Goal: Information Seeking & Learning: Check status

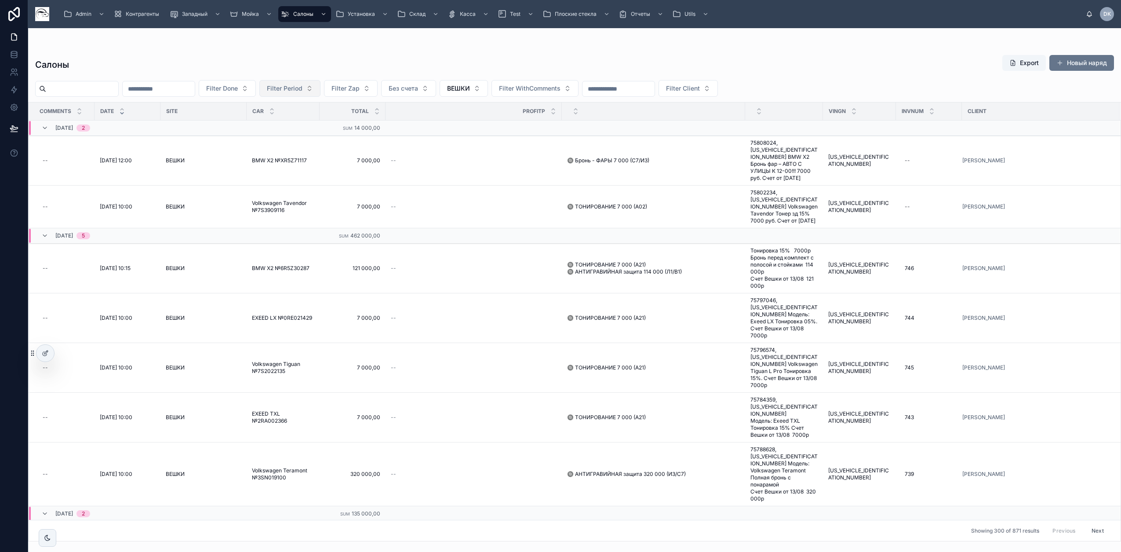
click at [303, 88] on span "Filter Period" at bounding box center [285, 88] width 36 height 9
click at [315, 139] on span "25/07 Июль" at bounding box center [304, 138] width 36 height 9
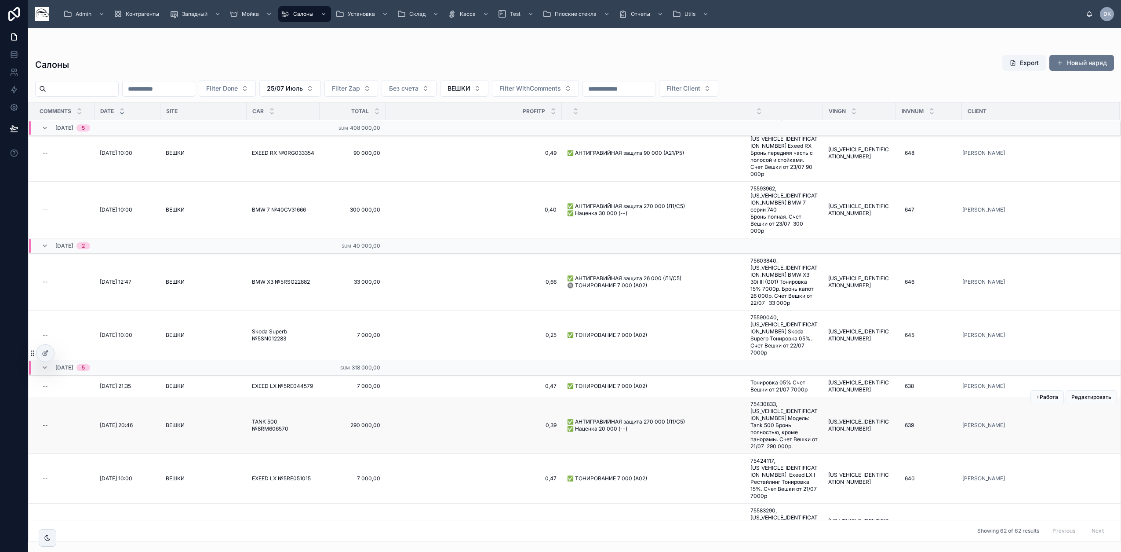
scroll to position [1225, 0]
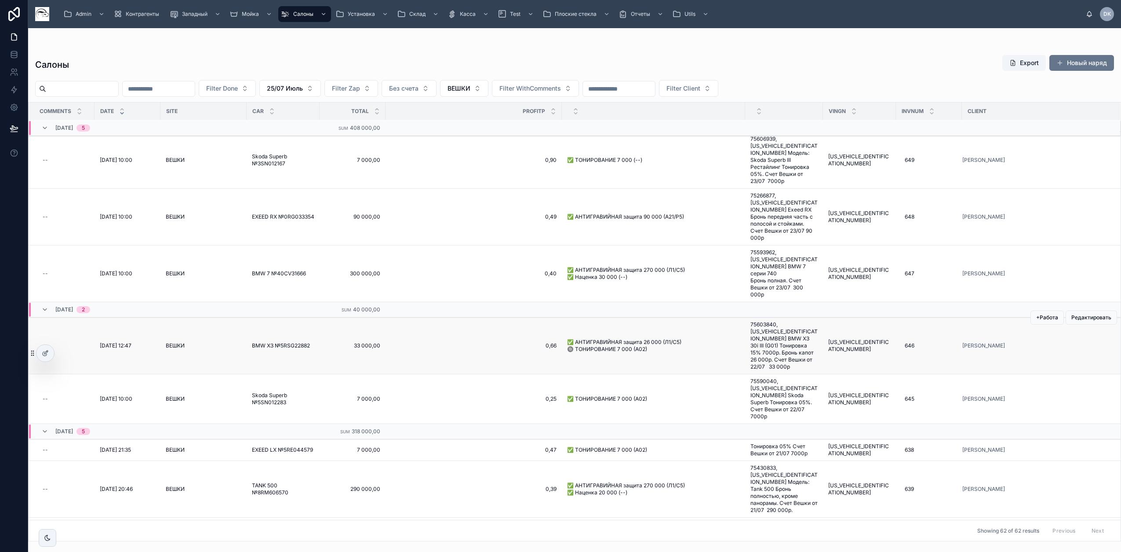
click at [621, 339] on span "✅ АНТИГРАВИЙНАЯ защита 26 000 (Л1/С5) 🔘 ТОНИРОВАНИЕ 7 000 (А02)" at bounding box center [653, 346] width 173 height 14
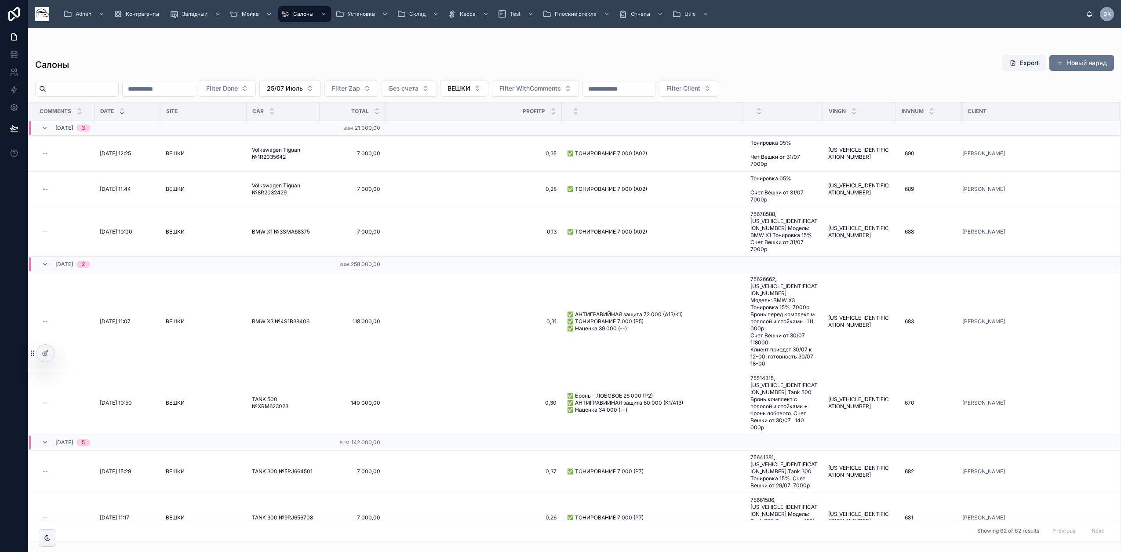
click at [107, 88] on input "text" at bounding box center [82, 89] width 72 height 12
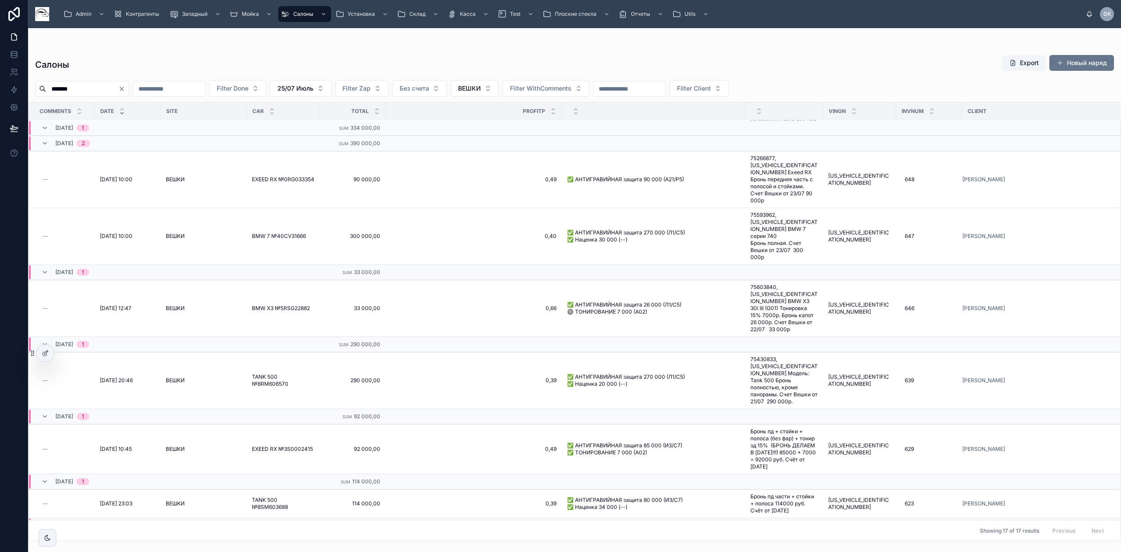
scroll to position [765, 0]
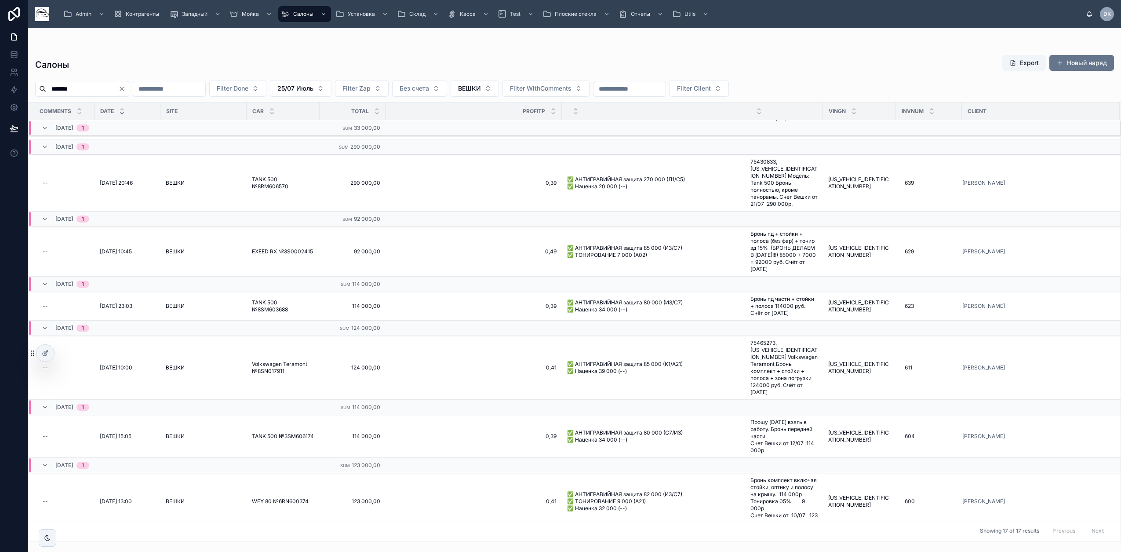
type input "*******"
click at [637, 11] on span "Отчеты" at bounding box center [640, 14] width 19 height 7
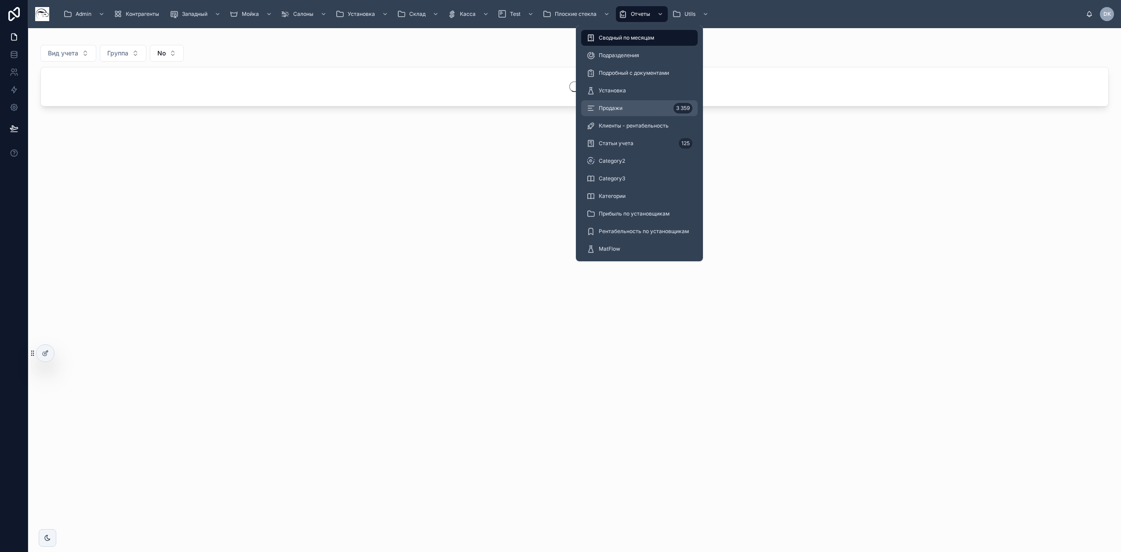
click at [616, 114] on div "Продажи 3 359" at bounding box center [640, 108] width 106 height 14
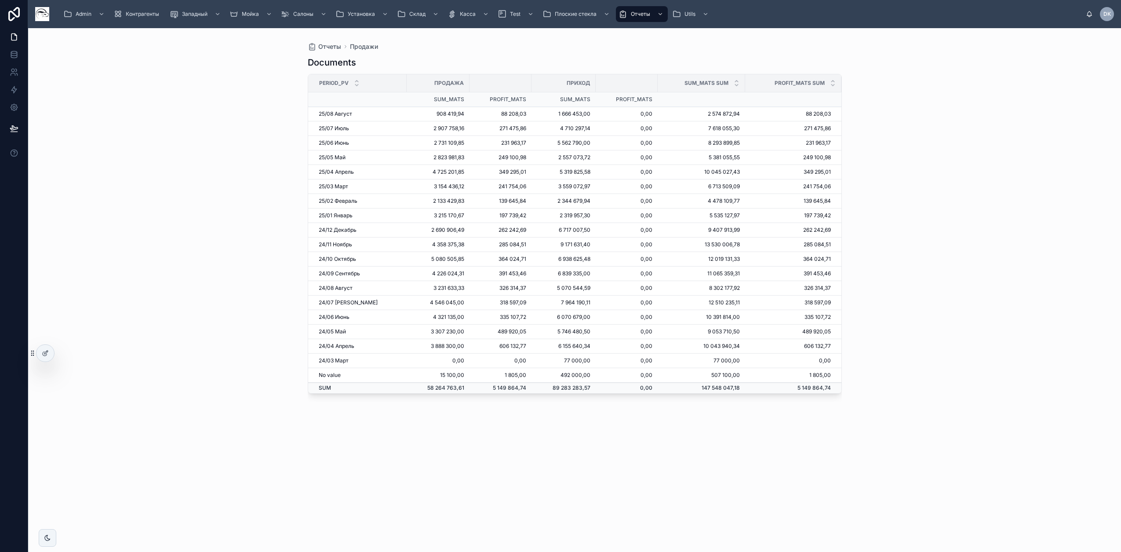
click at [440, 127] on td "2 907 758,16" at bounding box center [438, 128] width 63 height 15
click at [470, 129] on td "271 475,86" at bounding box center [501, 128] width 62 height 15
click at [428, 131] on td "2 907 758,16" at bounding box center [438, 128] width 63 height 15
click at [438, 128] on td "2 907 758,16" at bounding box center [438, 128] width 63 height 15
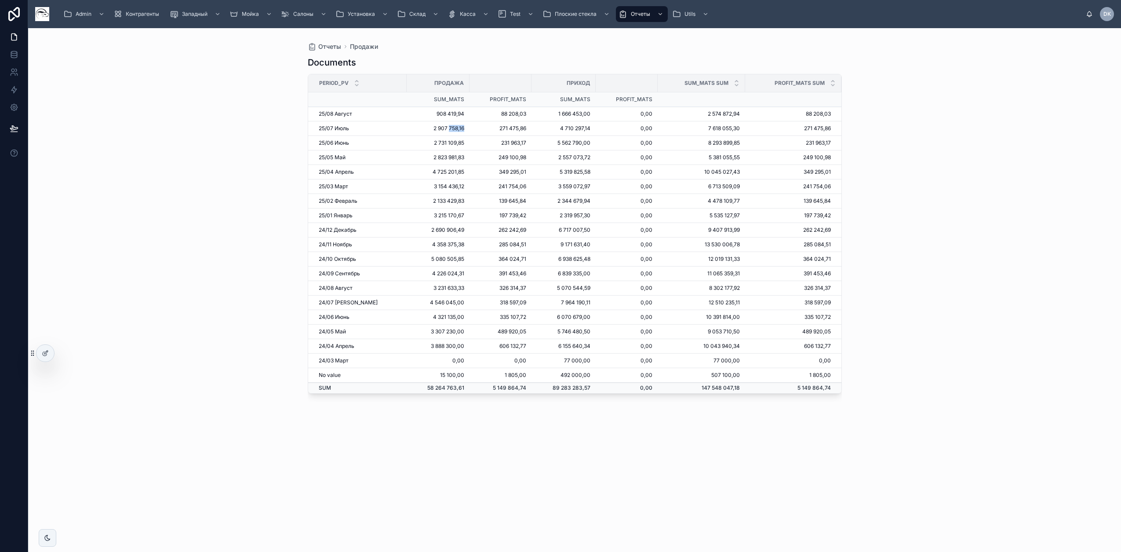
click at [438, 128] on td "2 907 758,16" at bounding box center [438, 128] width 63 height 15
drag, startPoint x: 438, startPoint y: 128, endPoint x: 442, endPoint y: 146, distance: 19.0
click at [442, 146] on td "2 731 109,85" at bounding box center [438, 143] width 63 height 15
drag, startPoint x: 446, startPoint y: 126, endPoint x: 418, endPoint y: 122, distance: 28.9
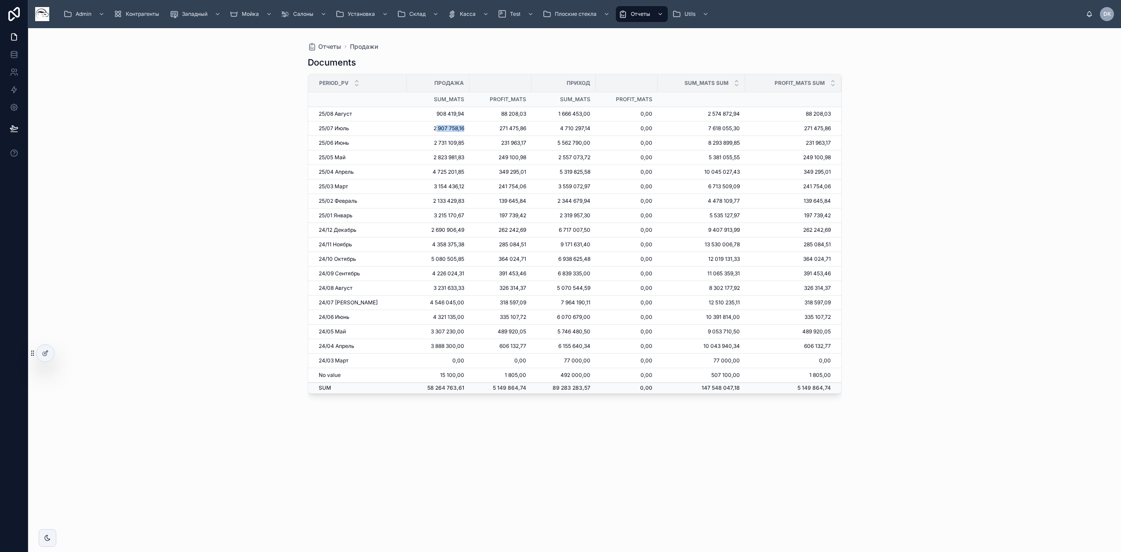
click at [418, 122] on td "2 907 758,16" at bounding box center [438, 128] width 63 height 15
drag, startPoint x: 418, startPoint y: 122, endPoint x: 447, endPoint y: 142, distance: 35.1
click at [447, 142] on td "2 731 109,85" at bounding box center [438, 143] width 63 height 15
drag, startPoint x: 447, startPoint y: 142, endPoint x: 429, endPoint y: 151, distance: 20.1
click at [429, 151] on td "2 823 981,83" at bounding box center [438, 157] width 63 height 15
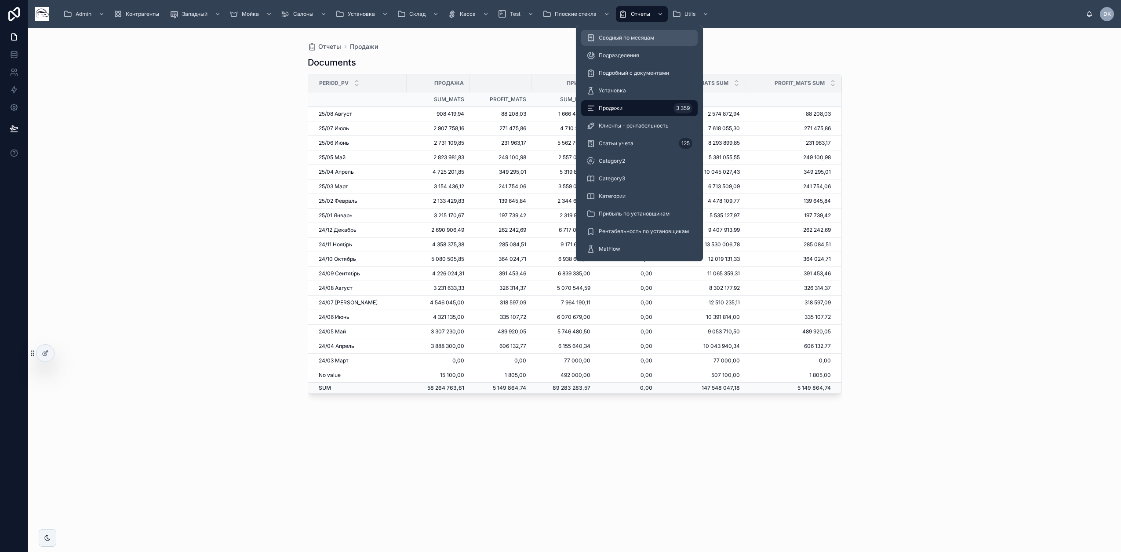
click at [630, 37] on span "Сводный по месяцам" at bounding box center [626, 37] width 55 height 7
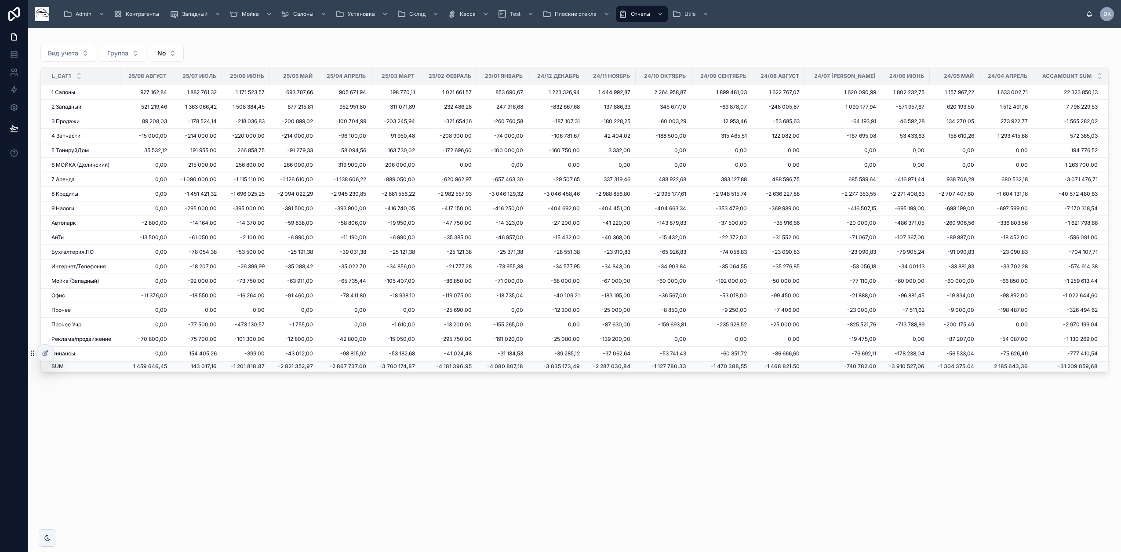
click at [220, 355] on td "154 405,26" at bounding box center [196, 354] width 49 height 15
drag, startPoint x: 220, startPoint y: 355, endPoint x: 195, endPoint y: 354, distance: 25.1
click at [195, 354] on td "154 405,26" at bounding box center [196, 354] width 49 height 15
drag, startPoint x: 195, startPoint y: 354, endPoint x: 281, endPoint y: 433, distance: 116.7
click at [281, 433] on div "Вид учета Группа No L_Cat1 25/08 [DATE] [DATE] [DATE] [DATE] [DATE] [DATE] [DAT…" at bounding box center [574, 237] width 1093 height 418
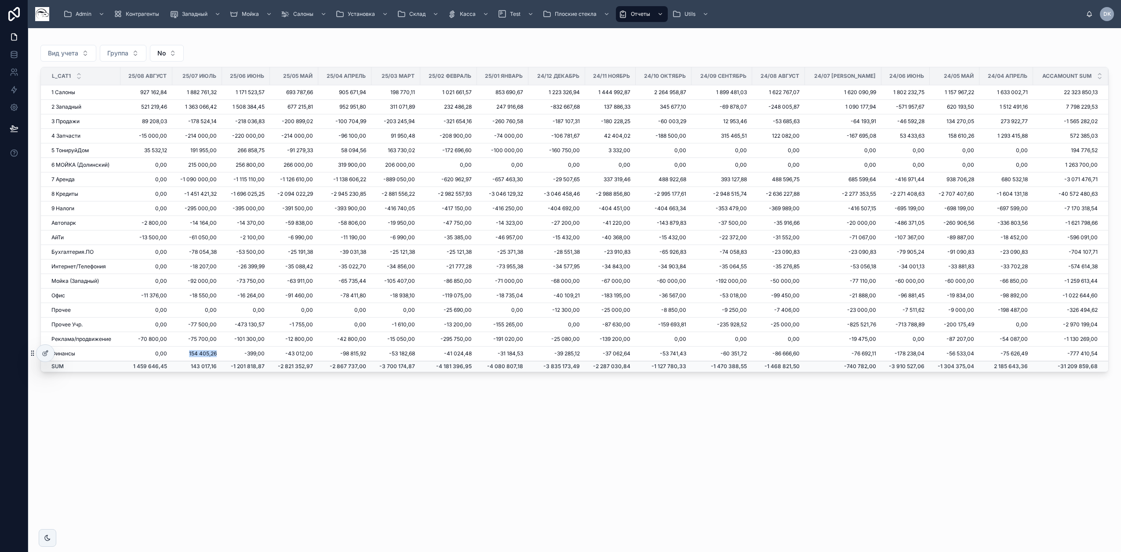
drag, startPoint x: 222, startPoint y: 355, endPoint x: 194, endPoint y: 356, distance: 27.7
click at [194, 356] on td "154 405,26" at bounding box center [196, 354] width 49 height 15
drag, startPoint x: 194, startPoint y: 356, endPoint x: 264, endPoint y: 447, distance: 114.8
click at [260, 450] on div "Вид учета Группа No L_Cat1 25/08 [DATE] [DATE] [DATE] [DATE] [DATE] [DATE] [DAT…" at bounding box center [574, 290] width 1093 height 524
click at [215, 310] on td "0,00" at bounding box center [196, 310] width 49 height 15
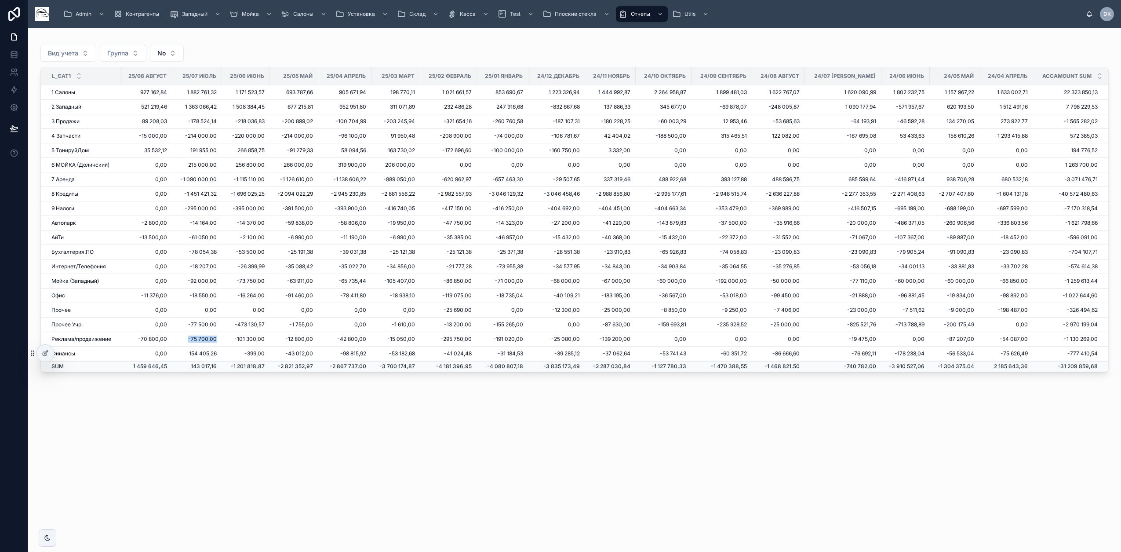
drag, startPoint x: 223, startPoint y: 338, endPoint x: 193, endPoint y: 337, distance: 29.5
click at [193, 337] on td "-75 700,00" at bounding box center [196, 339] width 49 height 15
drag, startPoint x: 193, startPoint y: 337, endPoint x: 242, endPoint y: 434, distance: 108.4
click at [234, 440] on div "Вид учета Группа No L_Cat1 25/08 [DATE] [DATE] [DATE] [DATE] [DATE] [DATE] [DAT…" at bounding box center [574, 237] width 1093 height 418
drag, startPoint x: 222, startPoint y: 239, endPoint x: 193, endPoint y: 240, distance: 29.5
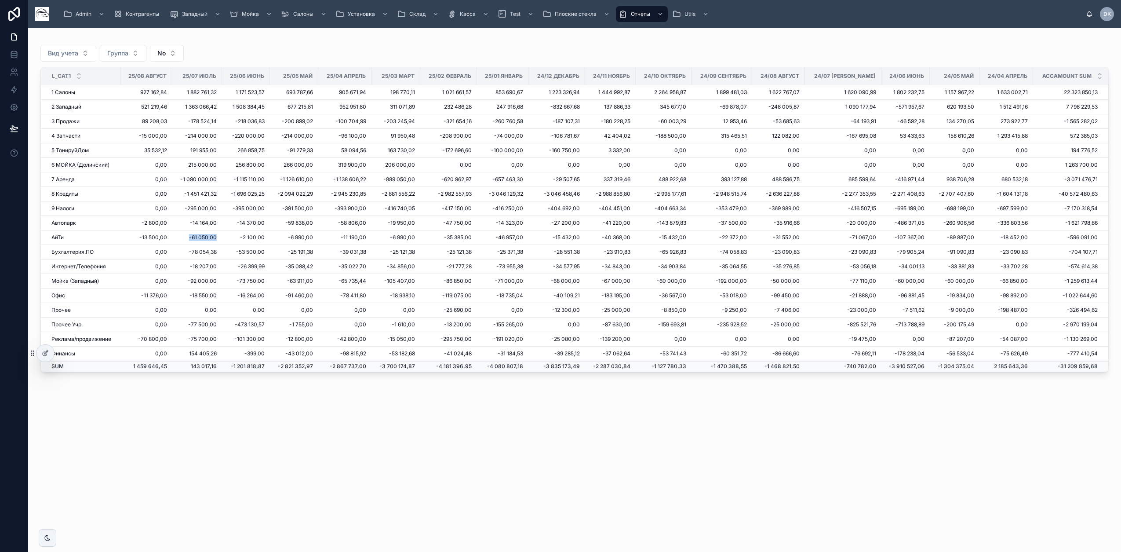
click at [193, 240] on td "-61 050,00" at bounding box center [196, 237] width 49 height 15
click at [278, 478] on div "Вид учета Группа No L_Cat1 25/08 [DATE] [DATE] [DATE] [DATE] [DATE] [DATE] [DAT…" at bounding box center [574, 290] width 1093 height 524
drag, startPoint x: 676, startPoint y: 538, endPoint x: 684, endPoint y: 527, distance: 13.5
click at [683, 531] on div "Вид учета Группа No L_Cat1 25/08 [DATE] [DATE] [DATE] [DATE] [DATE] [DATE] [DAT…" at bounding box center [574, 290] width 1093 height 524
click at [683, 527] on div "Вид учета Группа No L_Cat1 25/08 [DATE] [DATE] [DATE] [DATE] [DATE] [DATE] [DAT…" at bounding box center [574, 290] width 1093 height 524
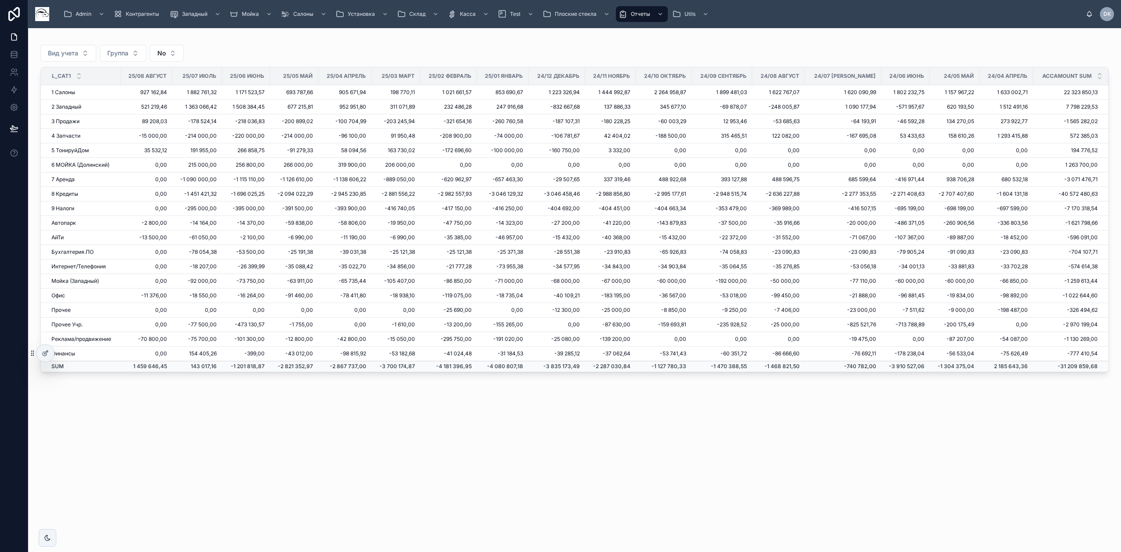
click at [627, 486] on div "Вид учета Группа No L_Cat1 25/08 [DATE] [DATE] [DATE] [DATE] [DATE] [DATE] [DAT…" at bounding box center [574, 290] width 1093 height 524
drag, startPoint x: 614, startPoint y: 436, endPoint x: 604, endPoint y: 433, distance: 10.2
click at [614, 436] on div "Вид учета Группа No L_Cat1 25/08 [DATE] [DATE] [DATE] [DATE] [DATE] [DATE] [DAT…" at bounding box center [574, 237] width 1093 height 418
click at [601, 431] on div "Вид учета Группа No L_Cat1 25/08 [DATE] [DATE] [DATE] [DATE] [DATE] [DATE] [DAT…" at bounding box center [574, 237] width 1093 height 418
click at [444, 482] on div "Вид учета Группа No L_Cat1 25/08 [DATE] [DATE] [DATE] [DATE] [DATE] [DATE] [DAT…" at bounding box center [574, 290] width 1093 height 524
